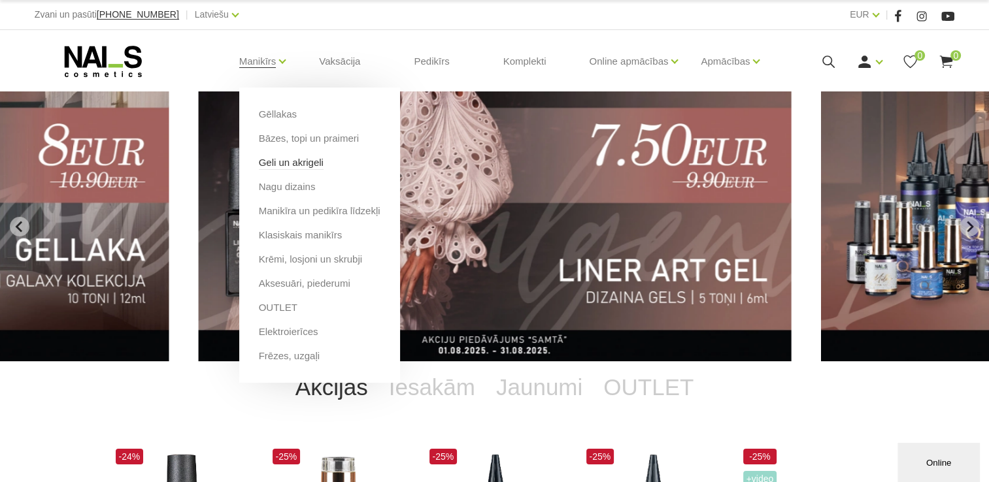
click at [292, 169] on link "Geli un akrigeli" at bounding box center [291, 163] width 65 height 14
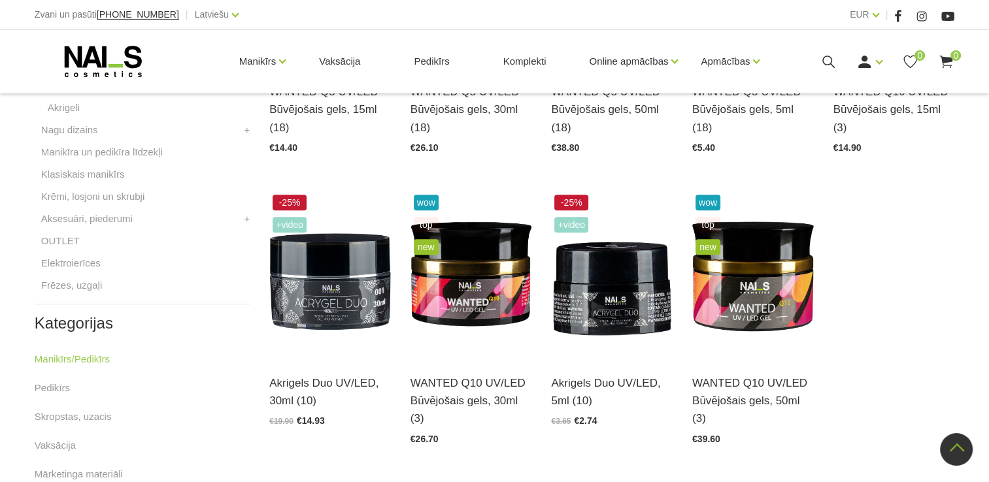
scroll to position [523, 0]
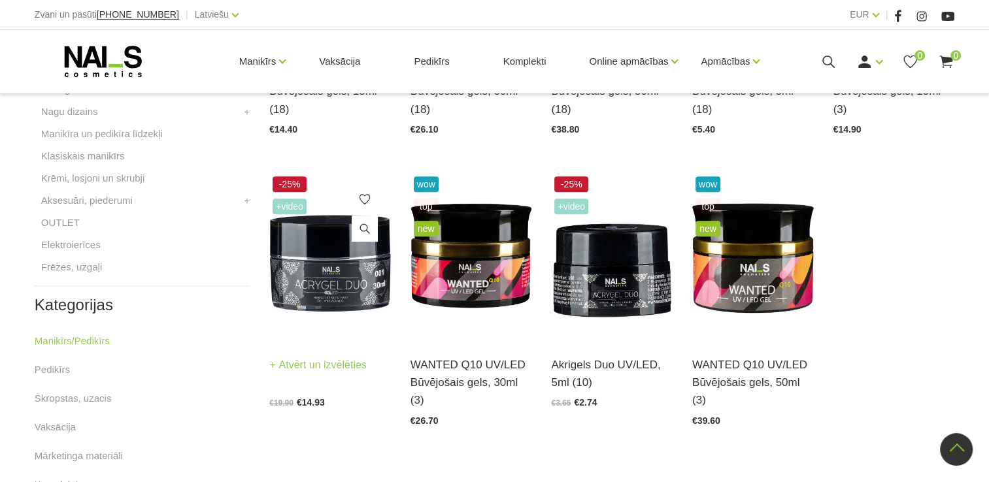
click at [346, 292] on img at bounding box center [330, 256] width 122 height 167
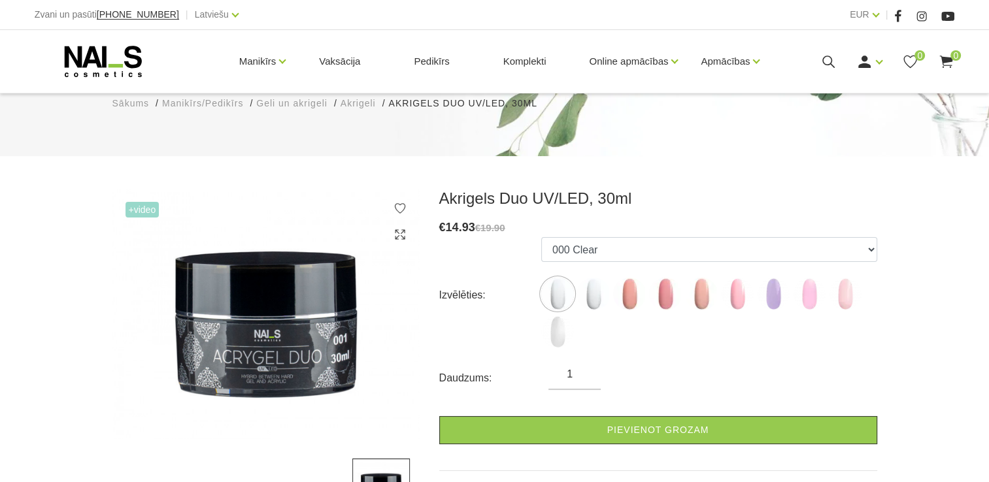
scroll to position [131, 0]
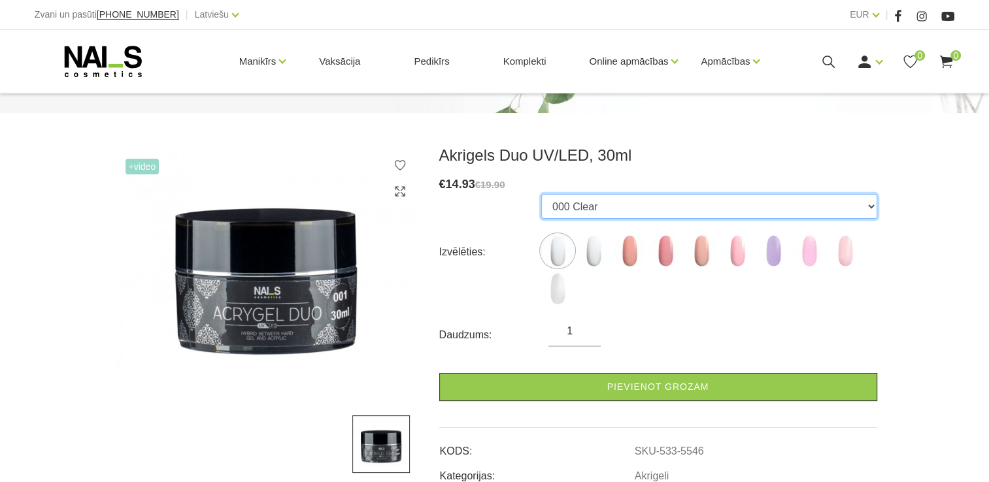
click at [579, 216] on select "000 Clear 001 Cool White 002 Rosy Peach 003 Rose 005 Cool Nude 024 Warm Nude 06…" at bounding box center [709, 206] width 336 height 25
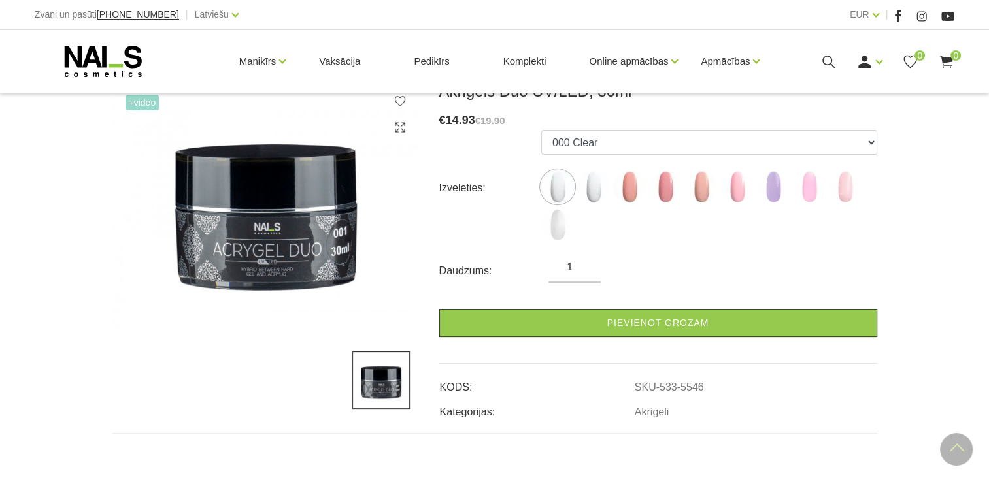
scroll to position [0, 0]
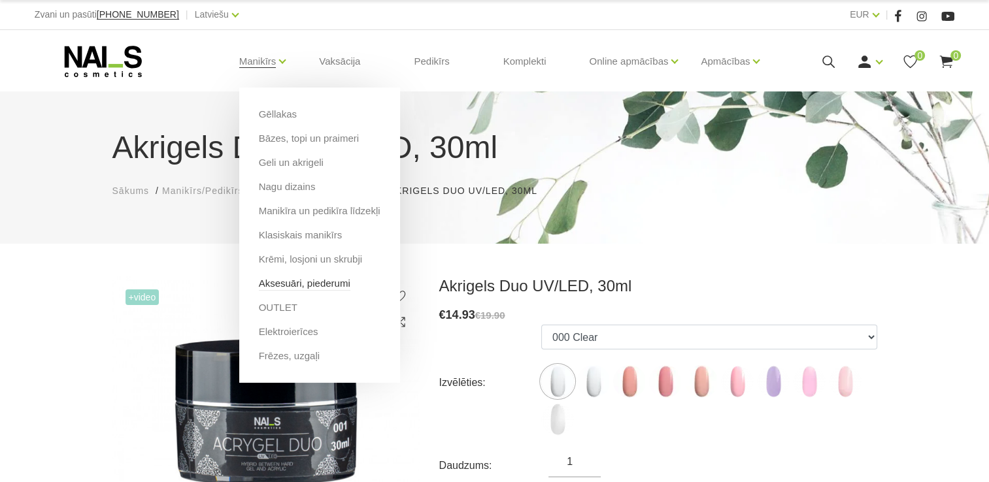
click at [304, 287] on link "Aksesuāri, piederumi" at bounding box center [305, 283] width 92 height 14
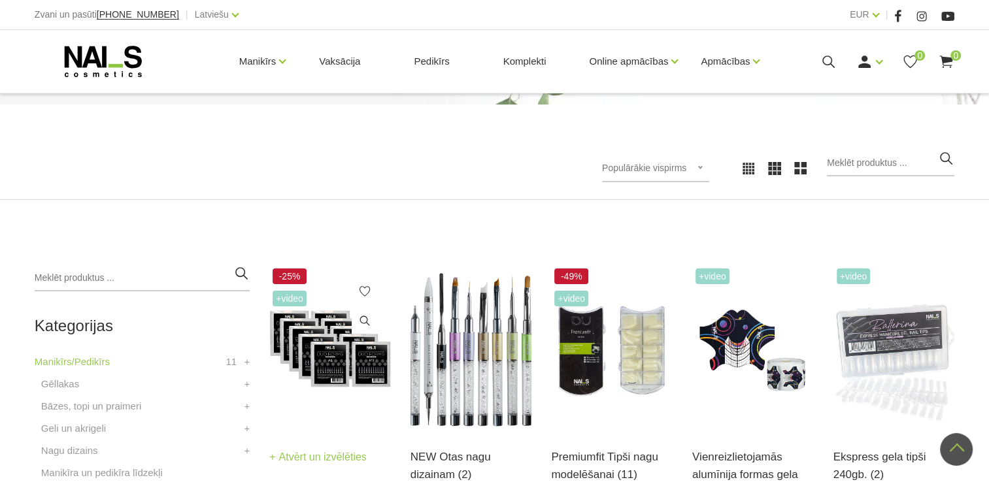
scroll to position [131, 0]
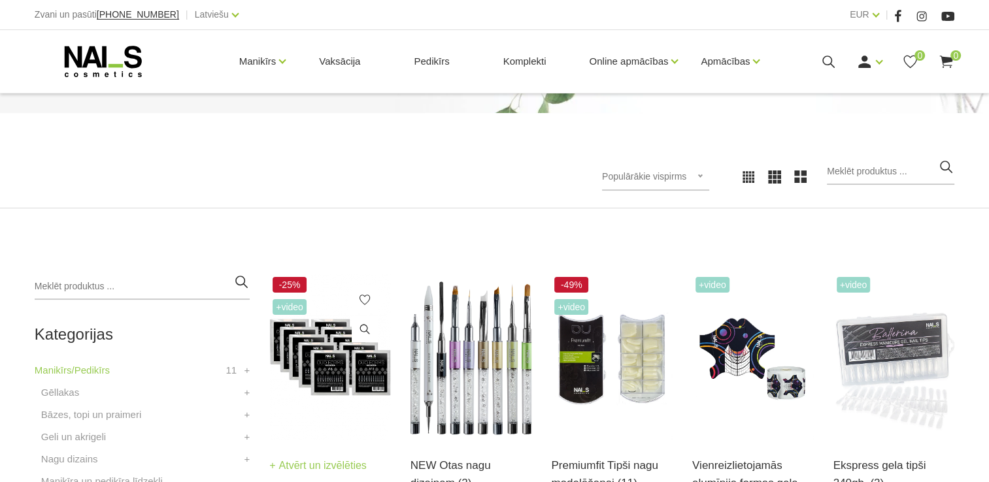
click at [340, 343] on img at bounding box center [330, 357] width 122 height 167
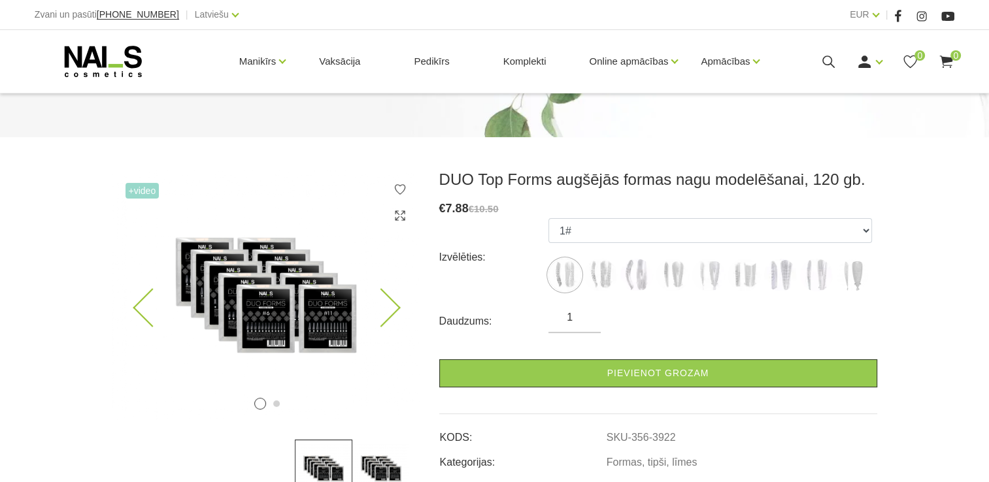
scroll to position [196, 0]
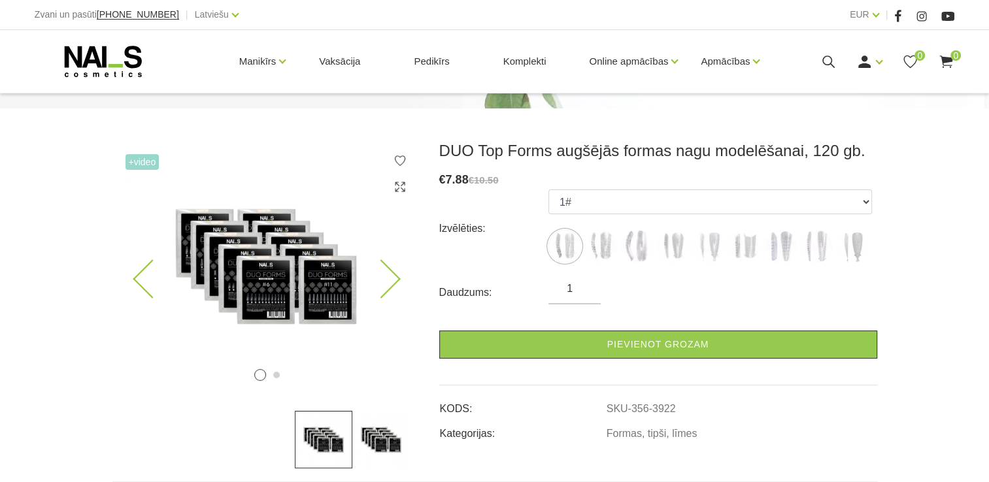
click at [392, 271] on icon at bounding box center [380, 279] width 39 height 39
click at [392, 275] on icon at bounding box center [380, 279] width 39 height 39
click at [590, 248] on img at bounding box center [600, 246] width 33 height 33
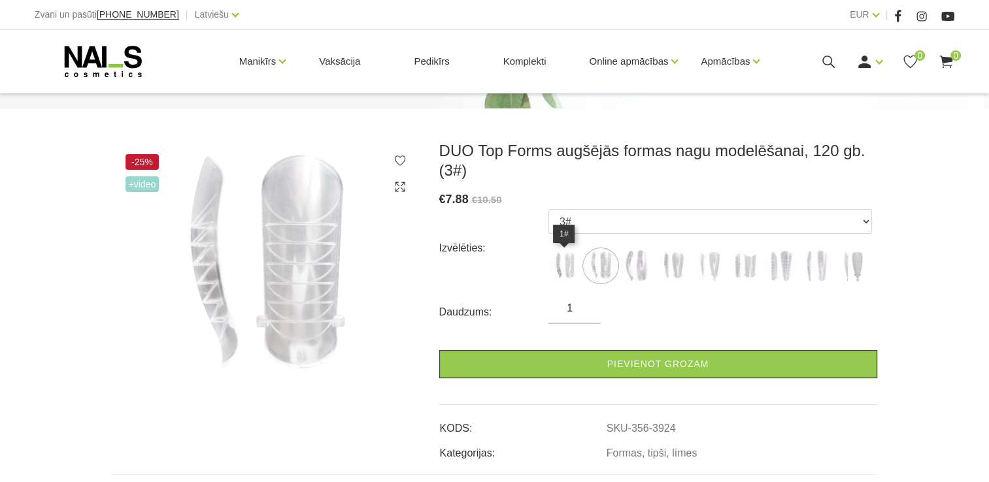
click at [563, 262] on img at bounding box center [564, 266] width 33 height 33
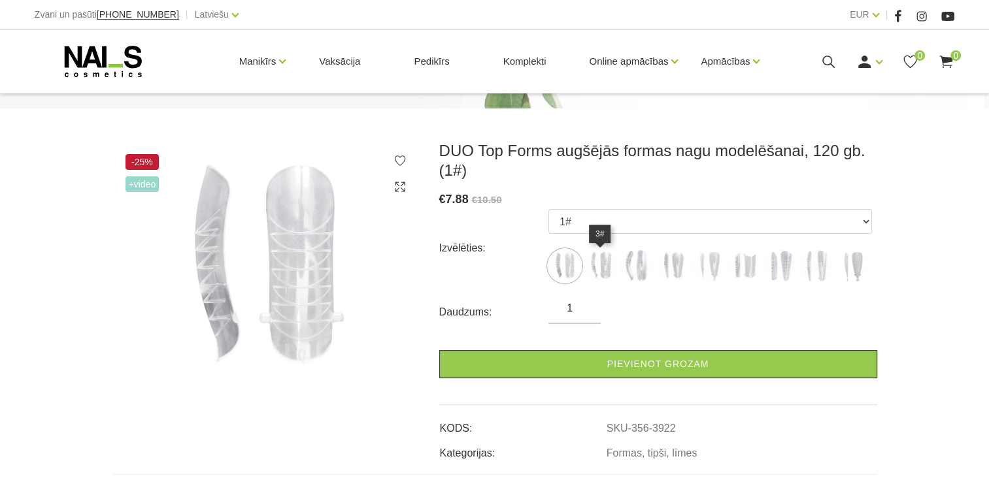
click at [597, 265] on img at bounding box center [600, 266] width 33 height 33
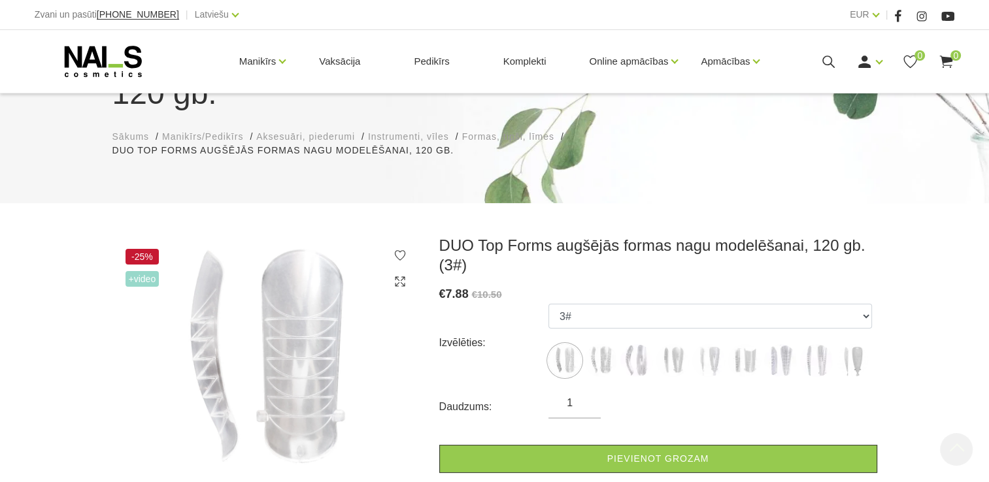
scroll to position [101, 0]
click at [638, 367] on img at bounding box center [636, 361] width 33 height 33
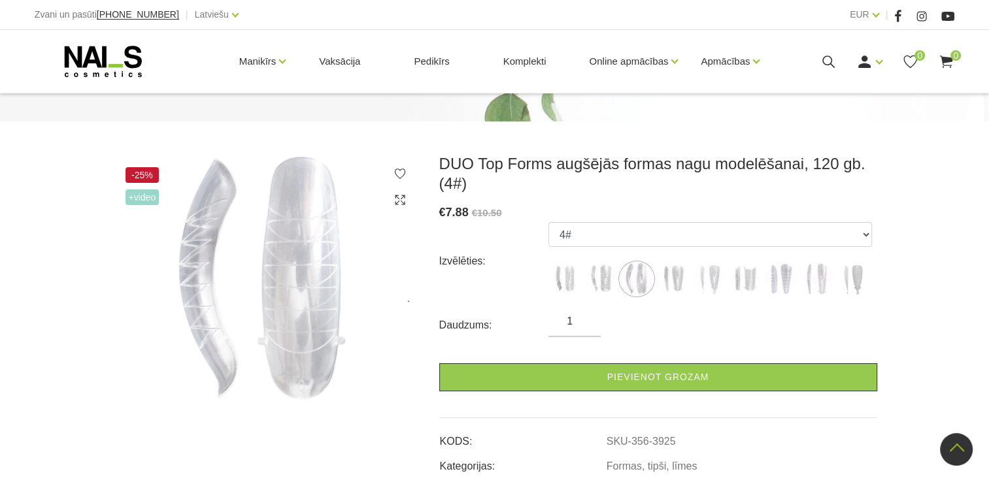
scroll to position [166, 0]
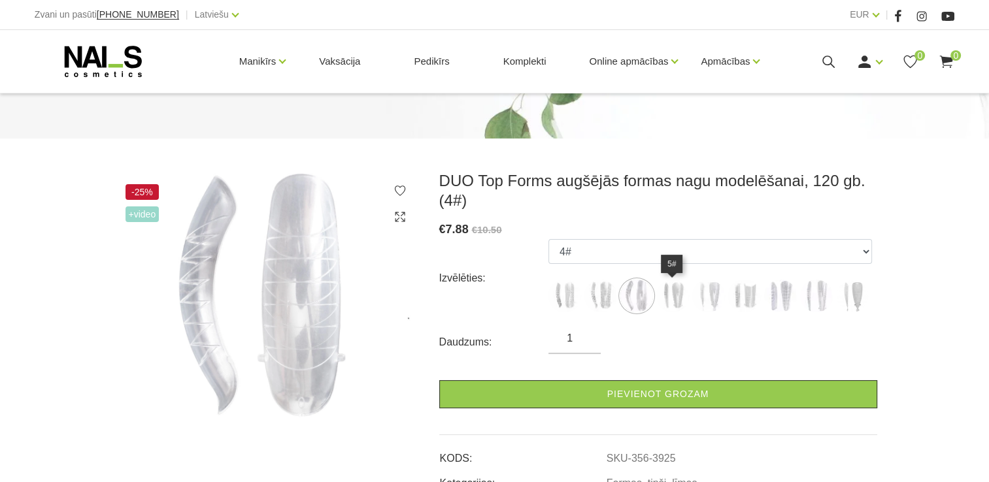
click at [680, 299] on img at bounding box center [672, 296] width 33 height 33
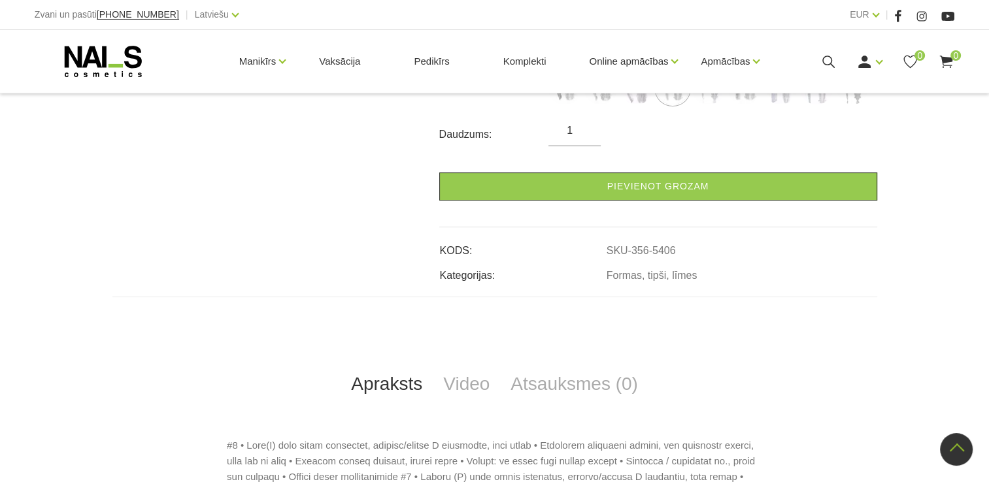
scroll to position [231, 0]
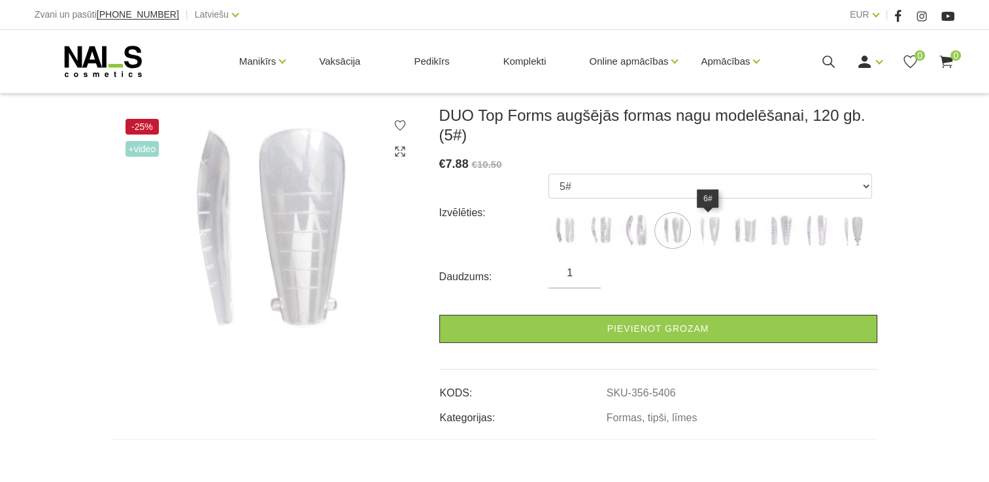
click at [709, 224] on img at bounding box center [708, 230] width 33 height 33
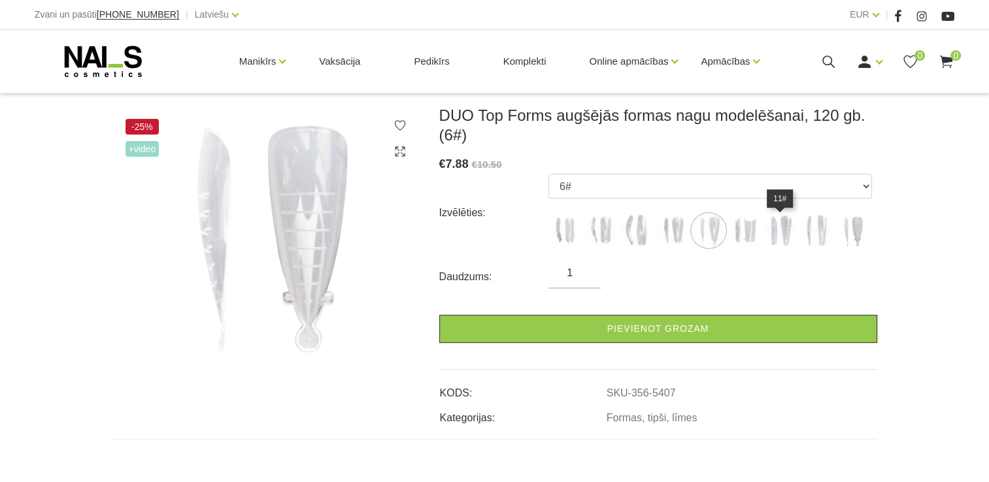
click at [781, 228] on img at bounding box center [780, 230] width 33 height 33
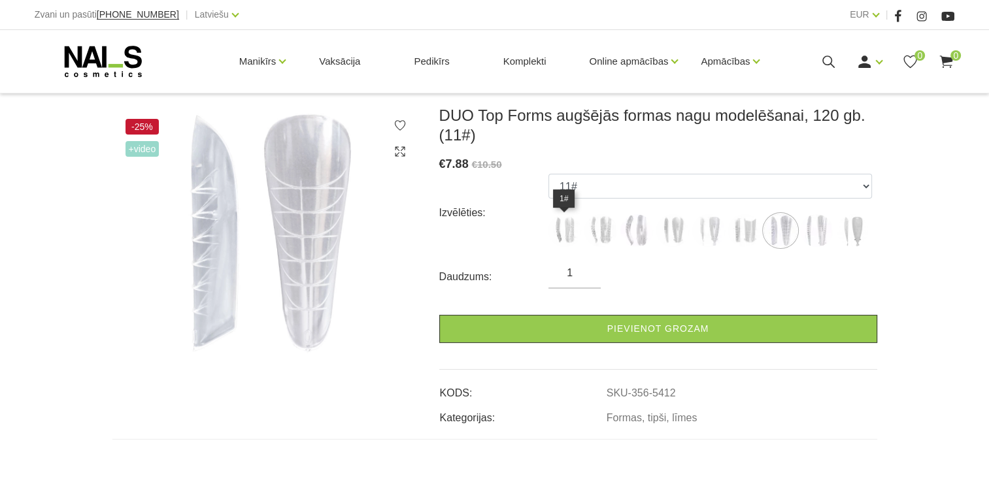
click at [567, 229] on img at bounding box center [564, 230] width 33 height 33
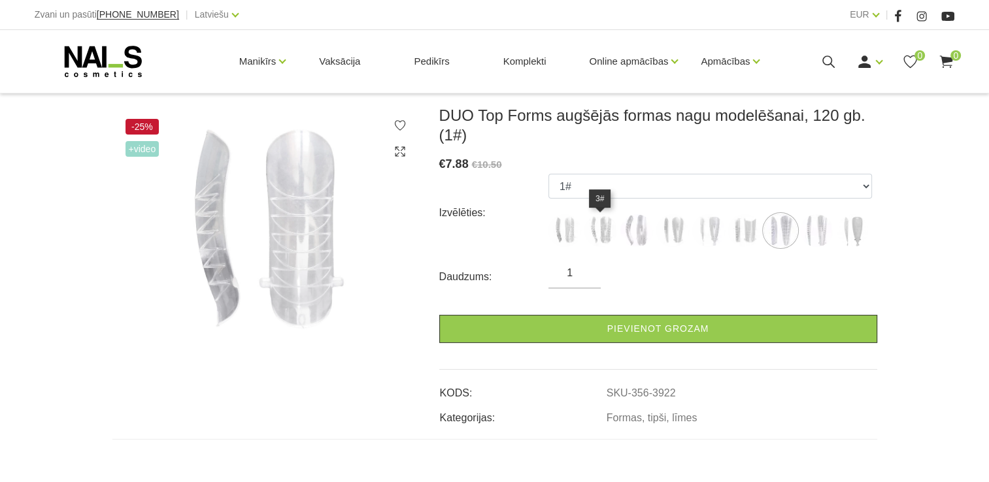
click at [606, 231] on img at bounding box center [600, 230] width 33 height 33
select select "3924"
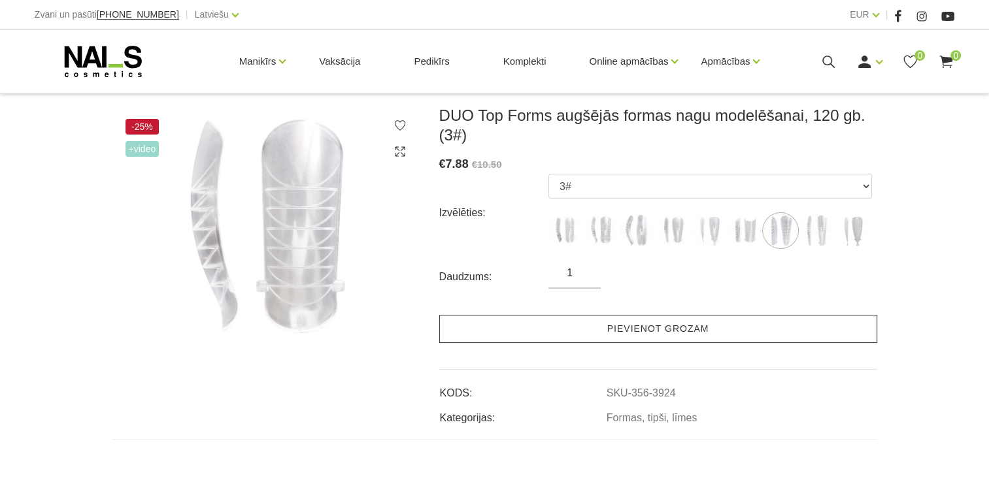
click at [628, 333] on link "Pievienot grozam" at bounding box center [658, 329] width 438 height 28
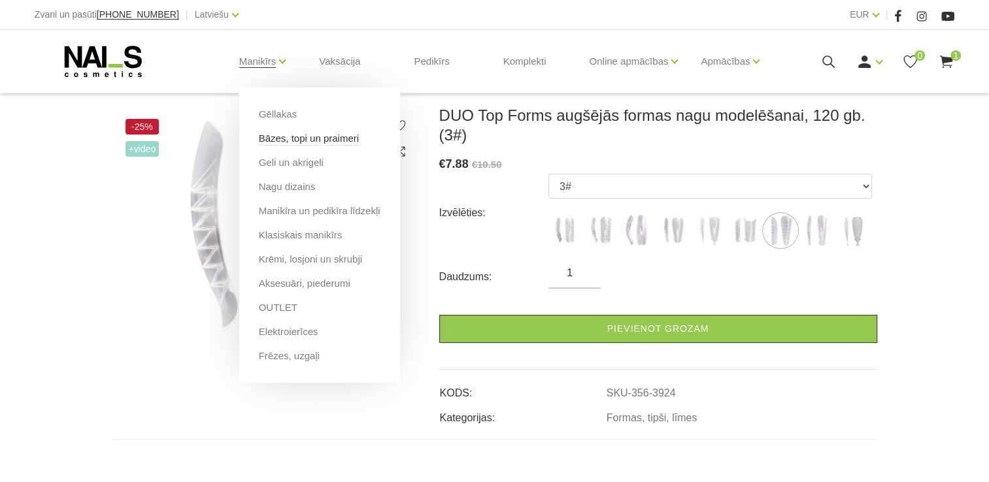
click at [283, 142] on link "Bāzes, topi un praimeri" at bounding box center [309, 138] width 100 height 14
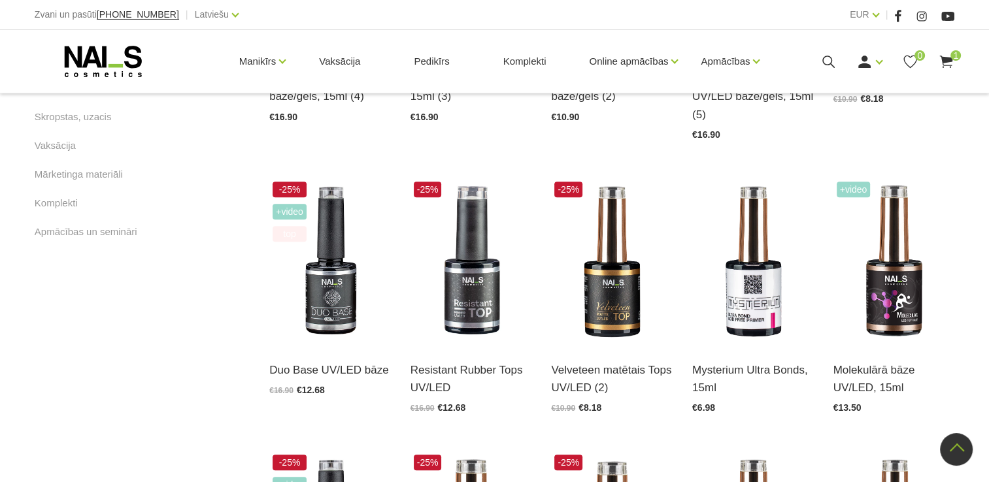
scroll to position [850, 0]
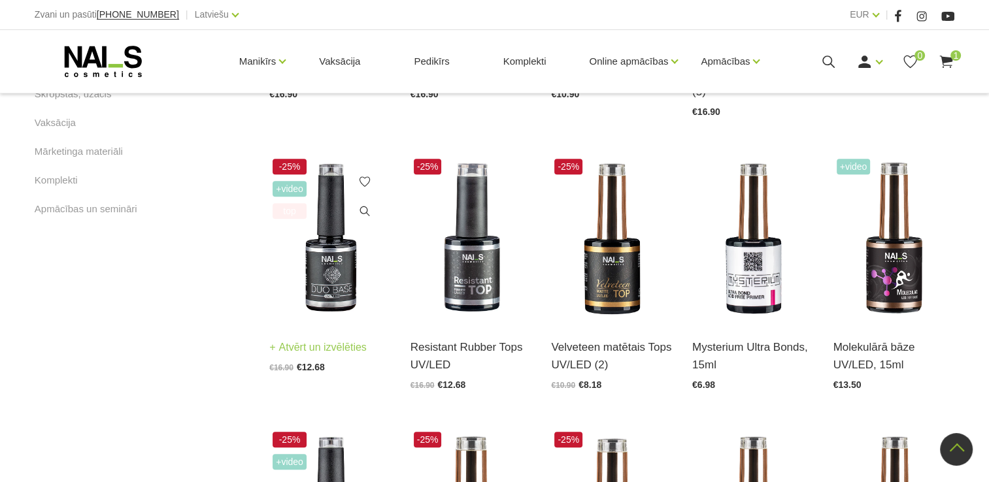
click at [337, 267] on img at bounding box center [330, 239] width 122 height 167
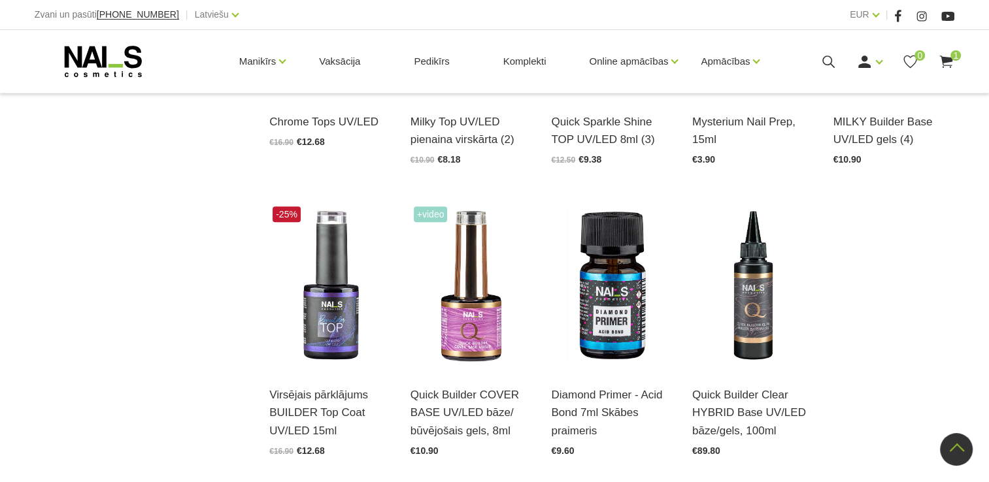
scroll to position [1373, 0]
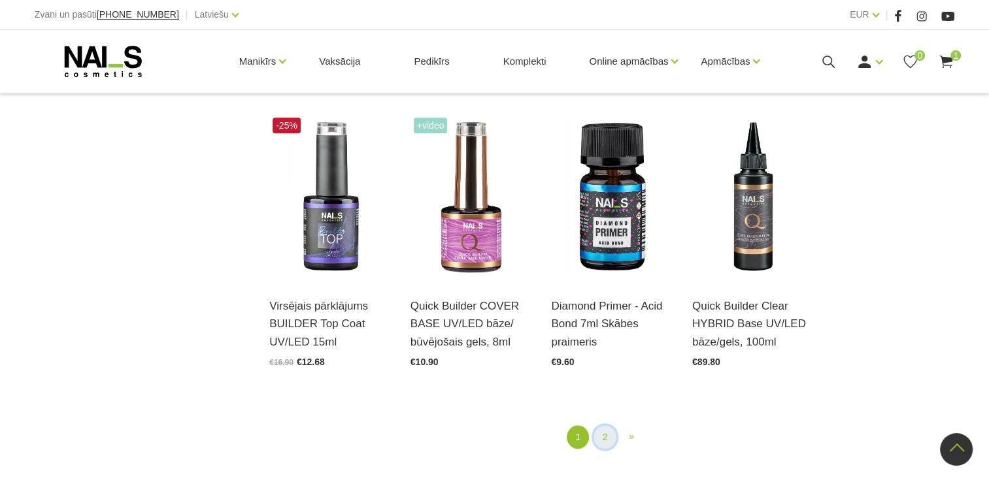
click at [605, 426] on link "2" at bounding box center [605, 438] width 22 height 24
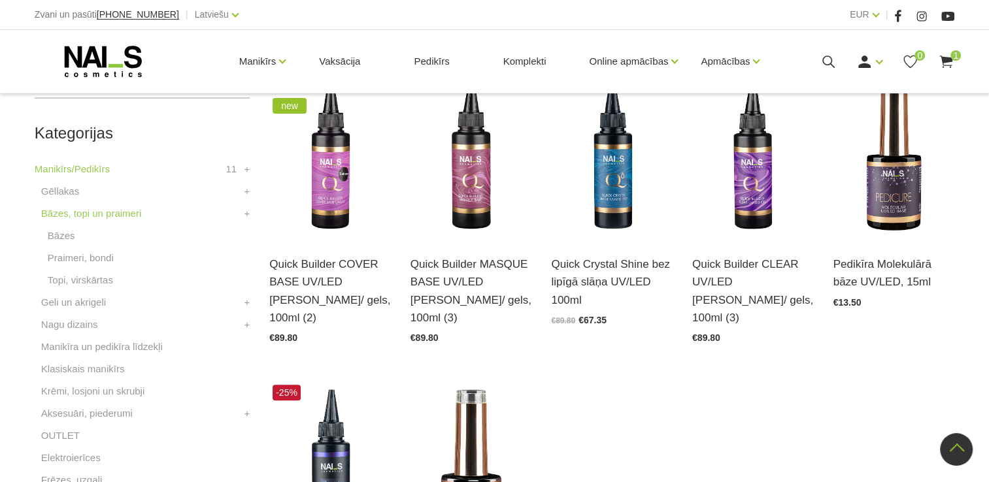
scroll to position [397, 0]
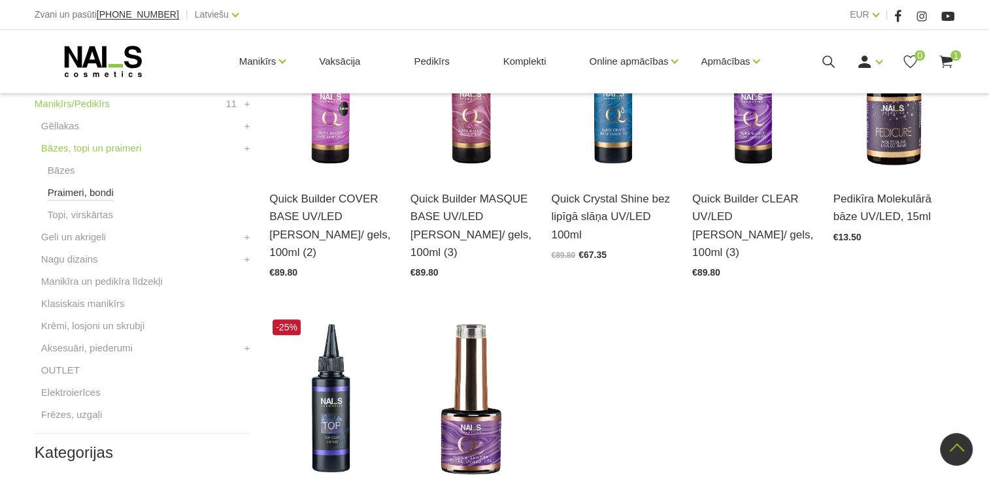
click at [97, 195] on link "Praimeri, bondi" at bounding box center [81, 193] width 66 height 16
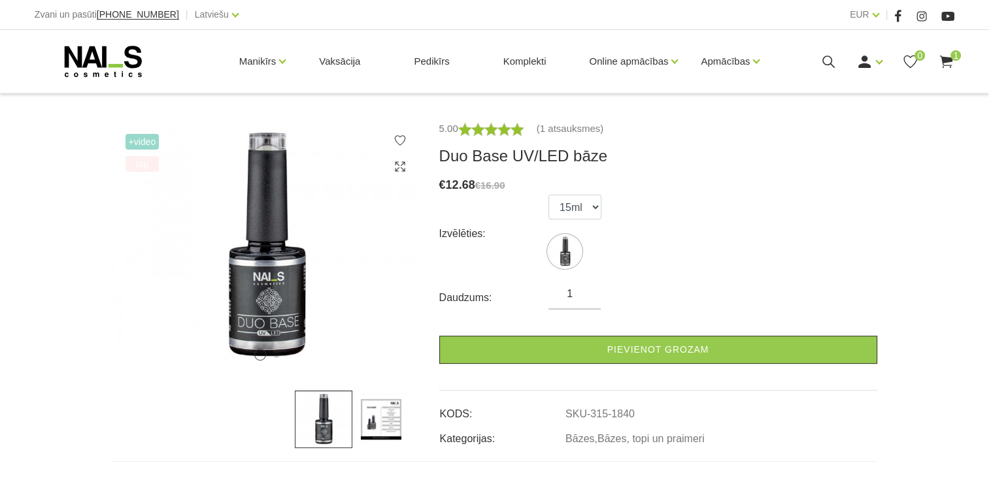
scroll to position [196, 0]
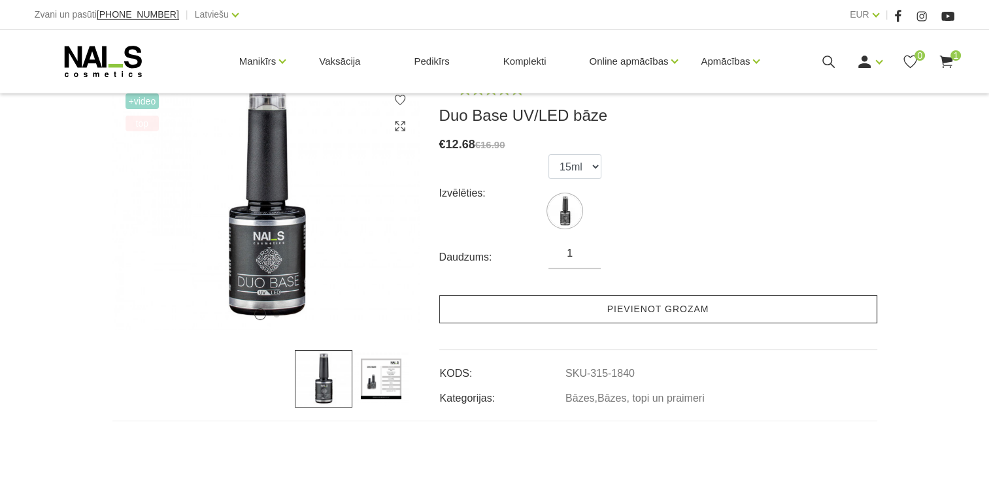
click at [637, 312] on link "Pievienot grozam" at bounding box center [658, 309] width 438 height 28
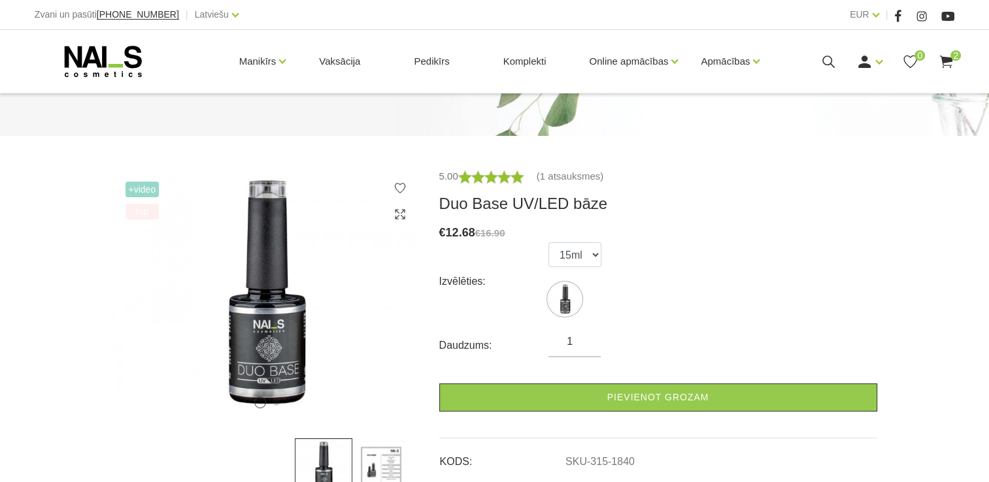
scroll to position [0, 0]
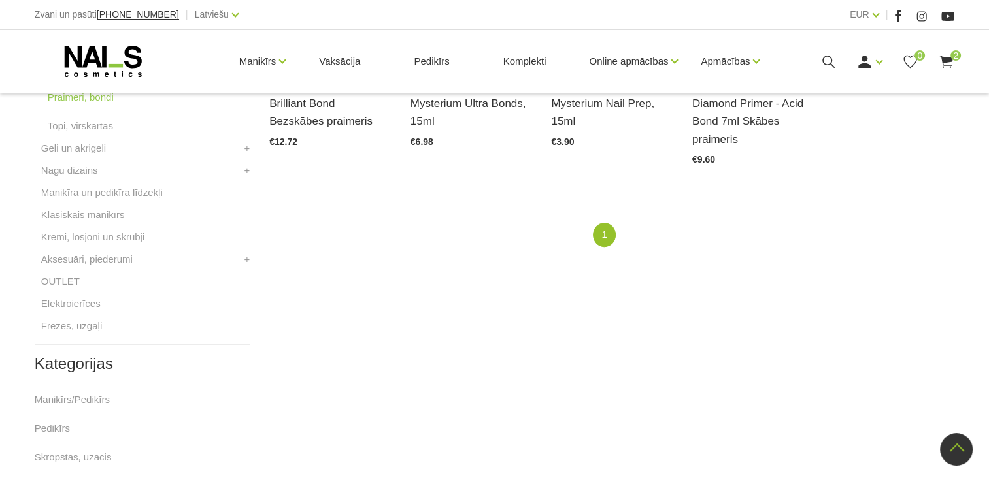
scroll to position [523, 0]
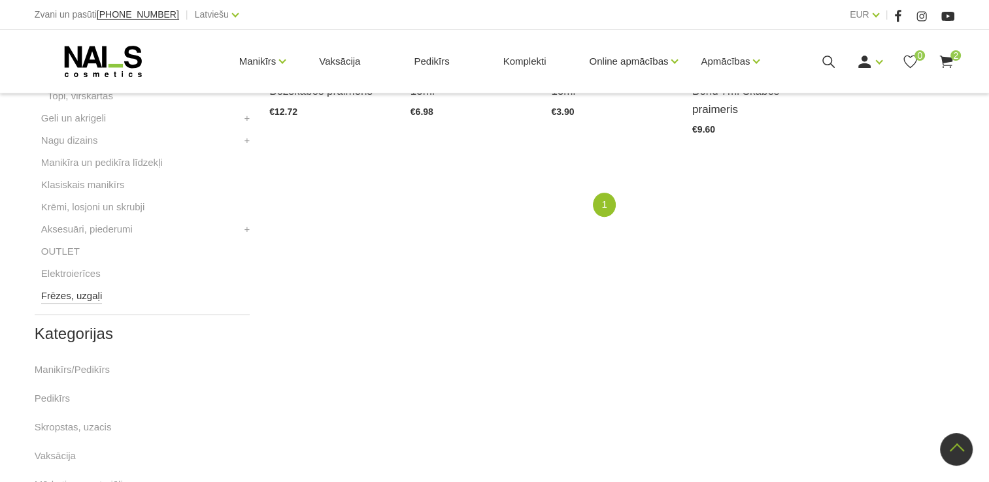
click at [71, 289] on link "Frēzes, uzgaļi" at bounding box center [71, 296] width 61 height 16
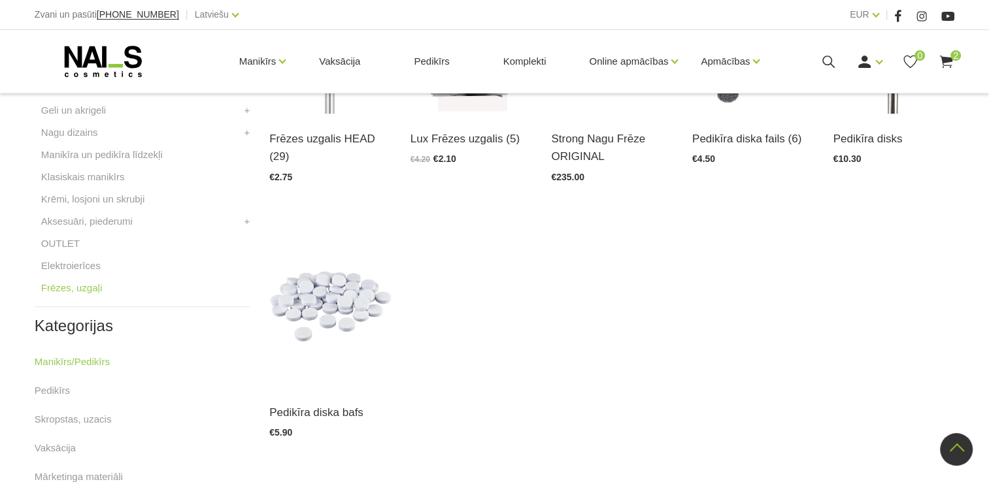
scroll to position [196, 0]
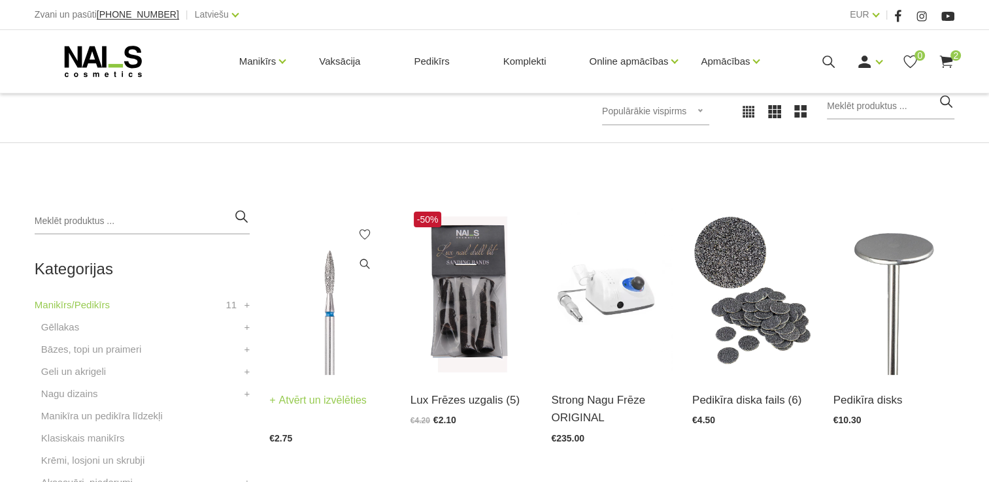
click at [331, 326] on img at bounding box center [330, 292] width 122 height 167
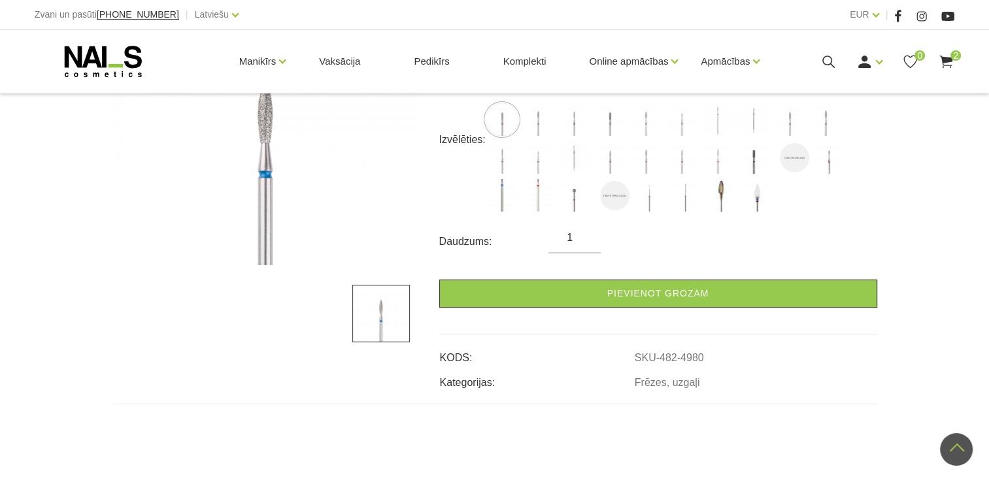
scroll to position [131, 0]
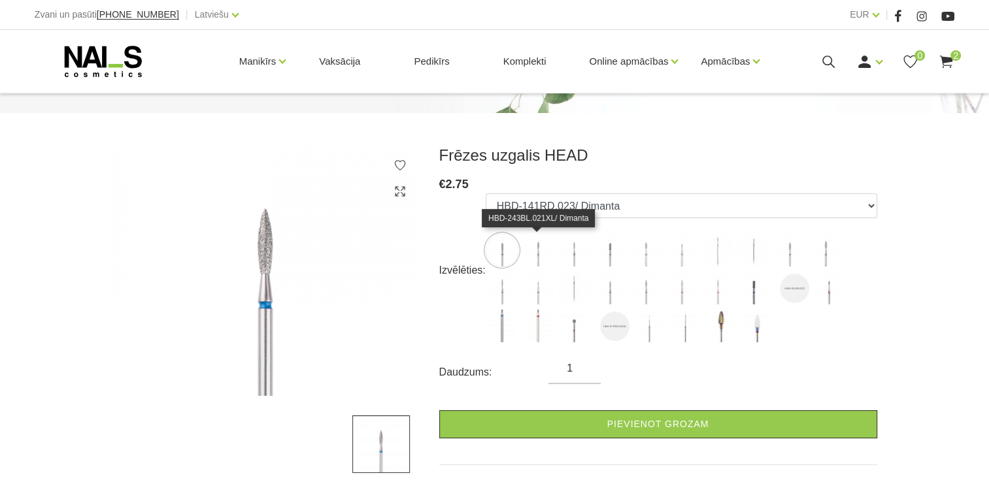
click at [539, 258] on img at bounding box center [538, 250] width 33 height 33
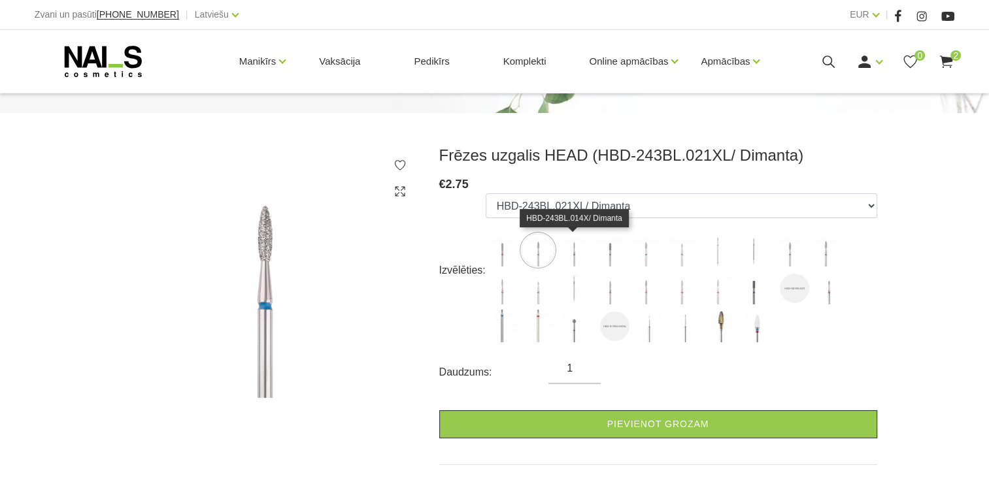
click at [571, 255] on img at bounding box center [574, 250] width 33 height 33
click at [613, 255] on img at bounding box center [610, 250] width 33 height 33
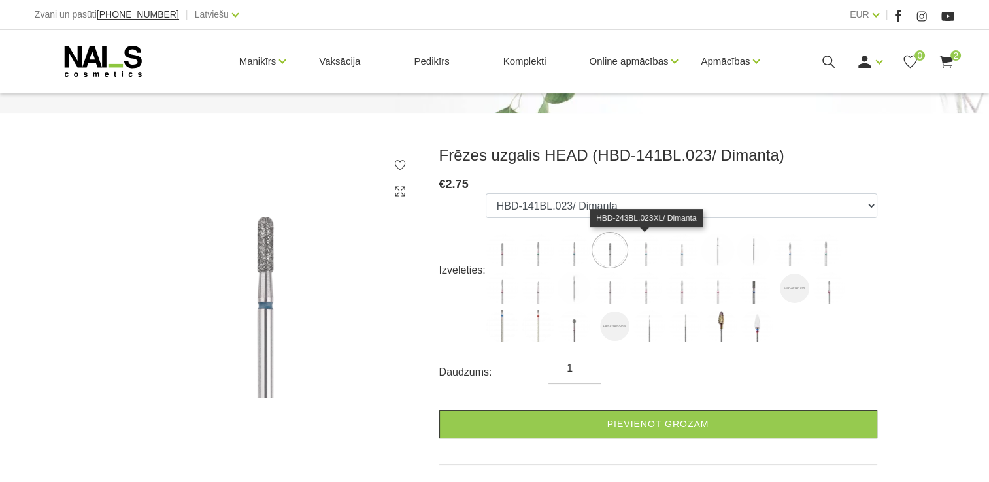
click at [643, 258] on img at bounding box center [645, 250] width 33 height 33
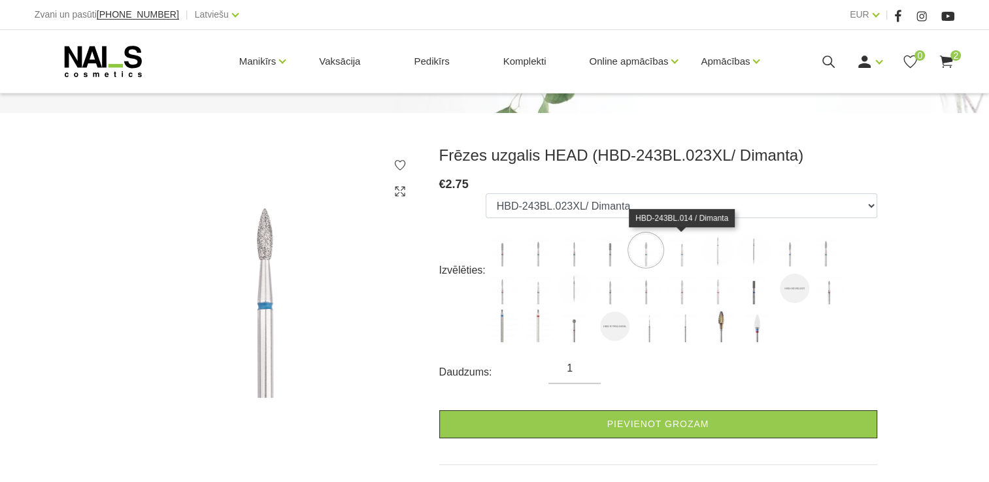
click at [685, 261] on img at bounding box center [681, 250] width 33 height 33
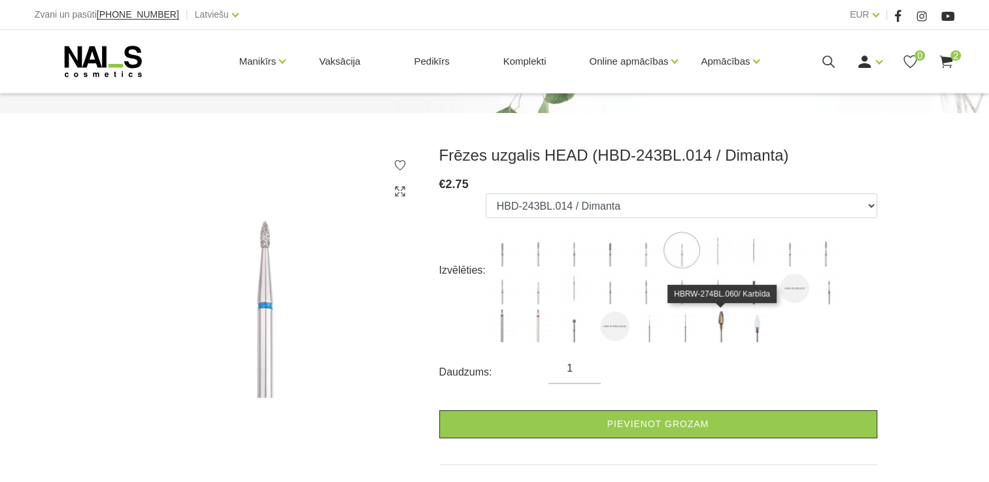
click at [725, 318] on img at bounding box center [721, 326] width 33 height 33
select select "5157"
